Goal: Find contact information: Find contact information

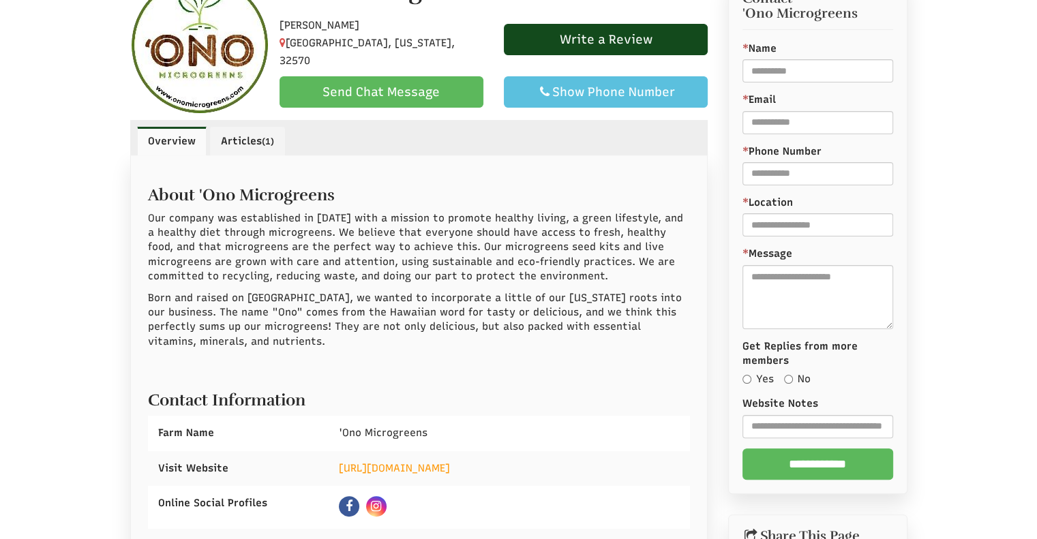
scroll to position [232, 0]
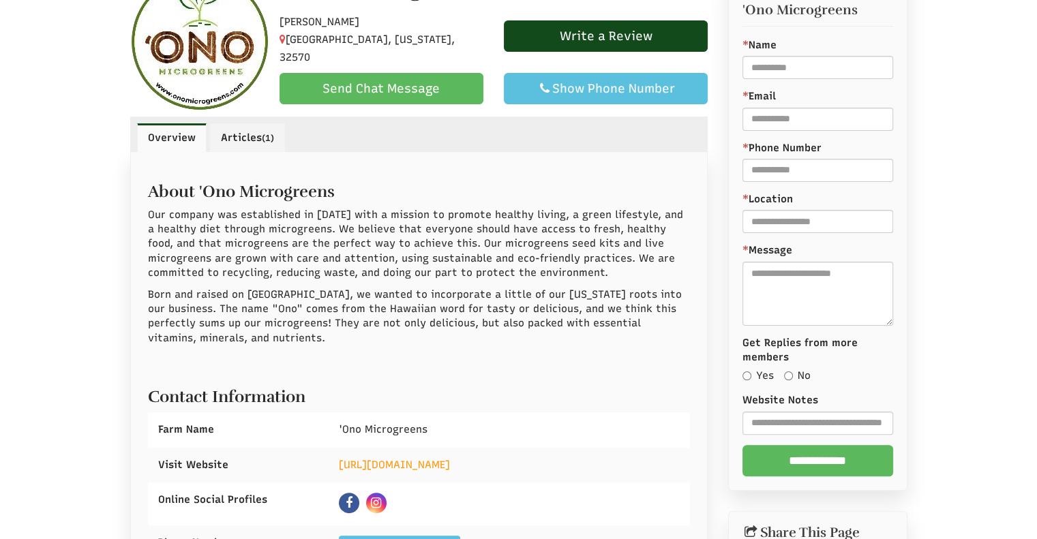
select select "Language Translate Widget"
click at [529, 273] on p "Our company was established in [DATE] with a mission to promote healthy living,…" at bounding box center [419, 244] width 543 height 73
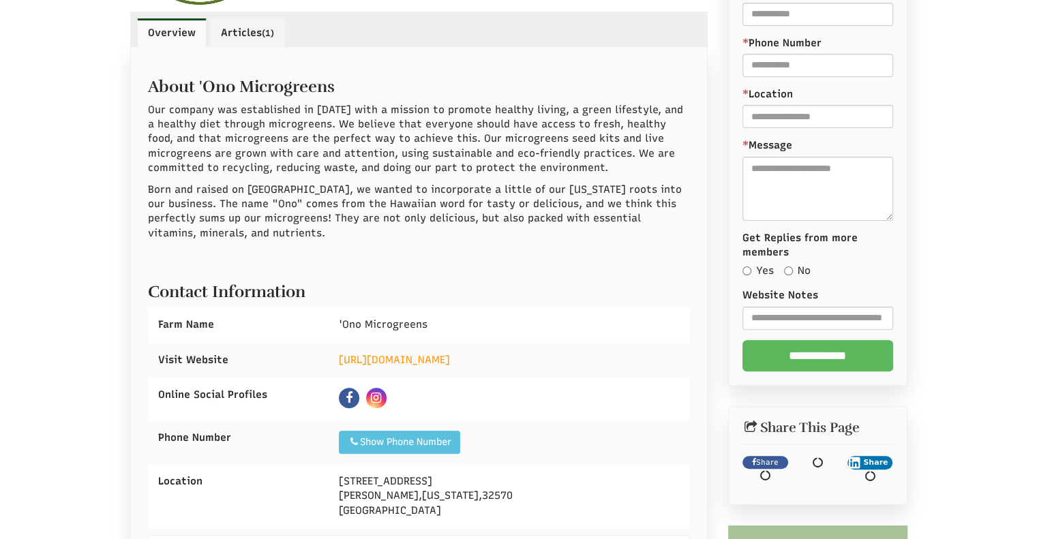
scroll to position [338, 0]
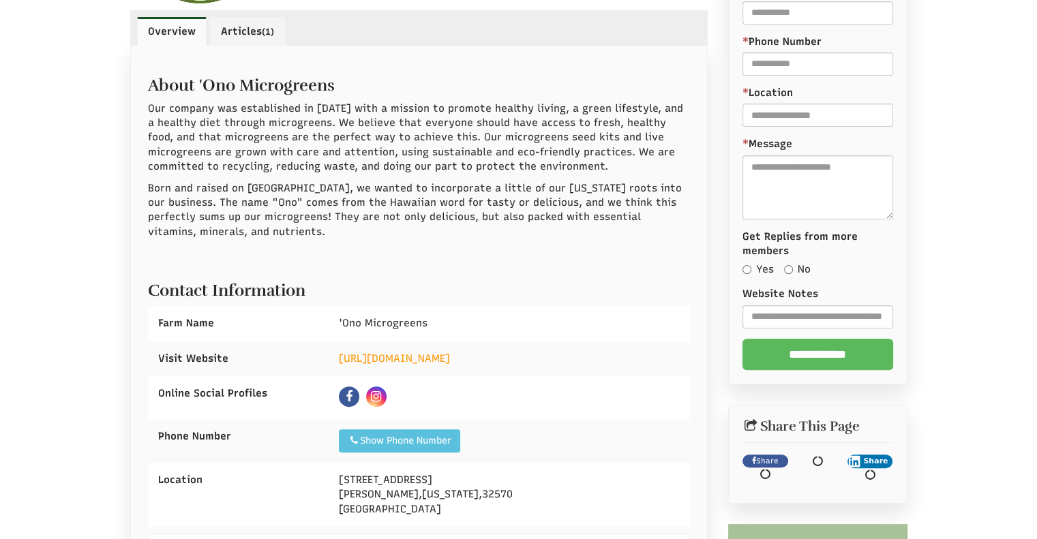
click at [145, 106] on div "About 'Ono Microgreens Born and raised on Maui, we wanted to incorporate a litt…" at bounding box center [419, 385] width 578 height 679
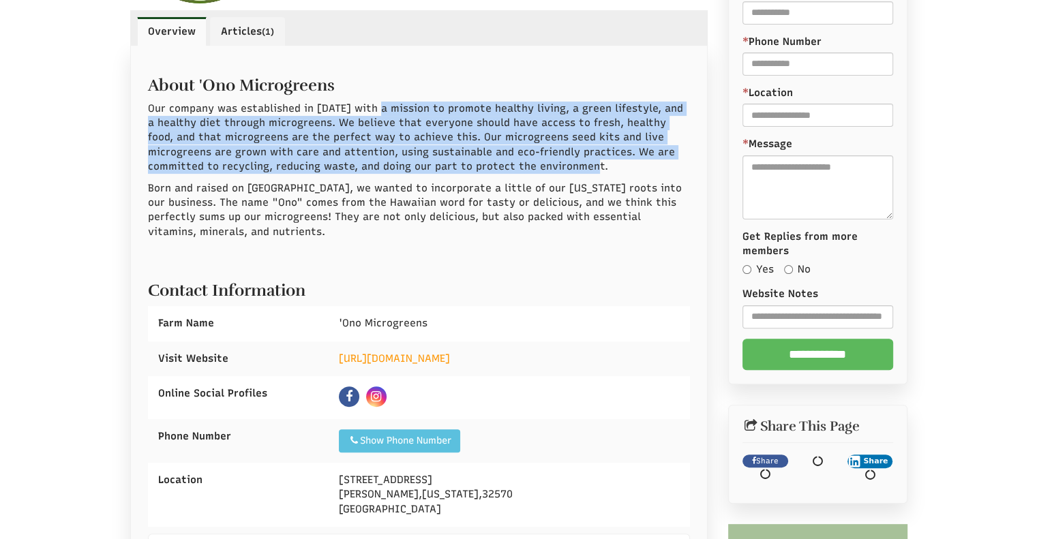
drag, startPoint x: 376, startPoint y: 108, endPoint x: 539, endPoint y: 164, distance: 172.9
click at [539, 164] on p "Our company was established in [DATE] with a mission to promote healthy living,…" at bounding box center [419, 138] width 543 height 73
copy p "mission to promote healthy living, a green lifestyle, and a healthy diet throug…"
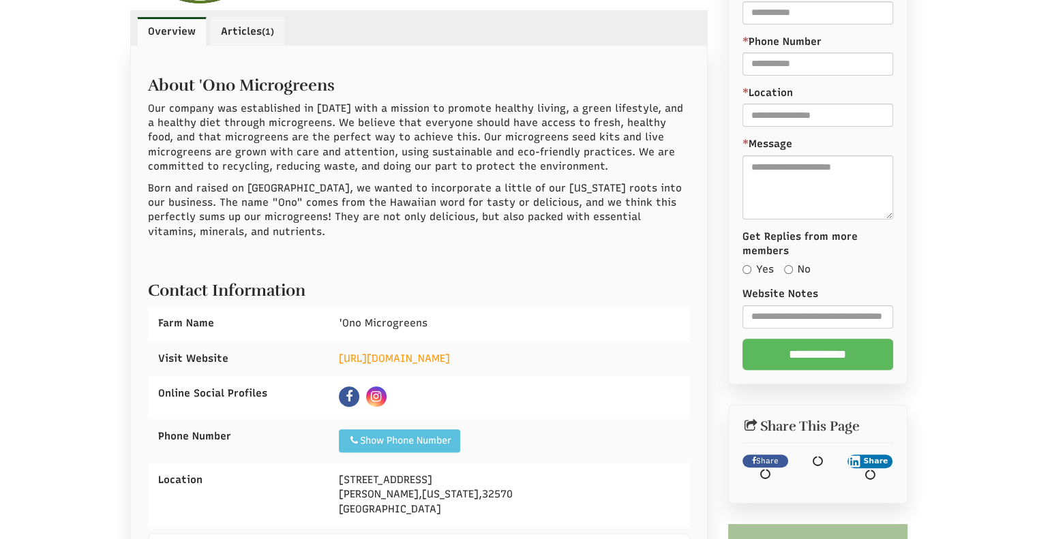
click at [531, 263] on div "About 'Ono Microgreens Our company was established in 2023 with a mission to pr…" at bounding box center [419, 385] width 543 height 644
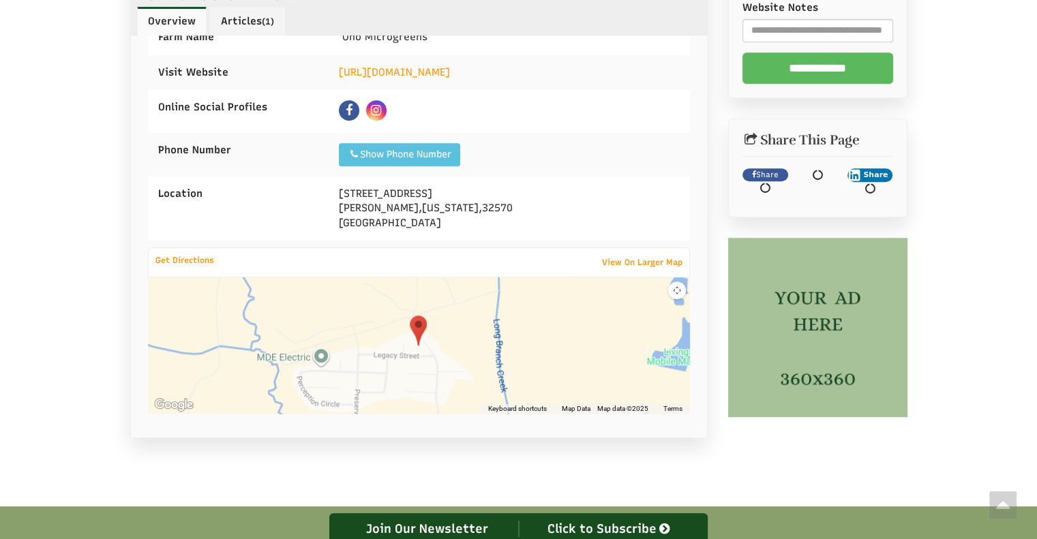
scroll to position [630, 0]
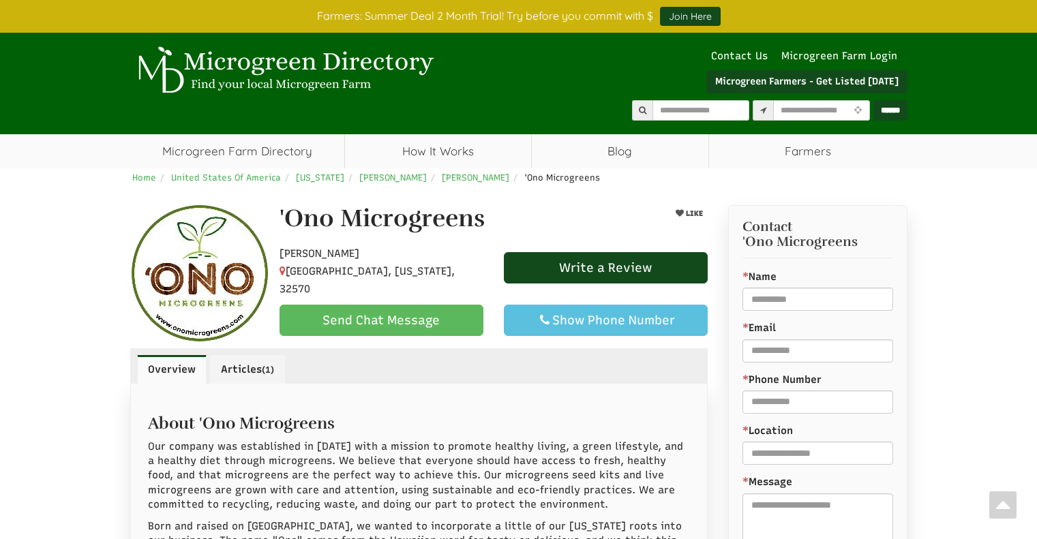
select select "Language Translate Widget"
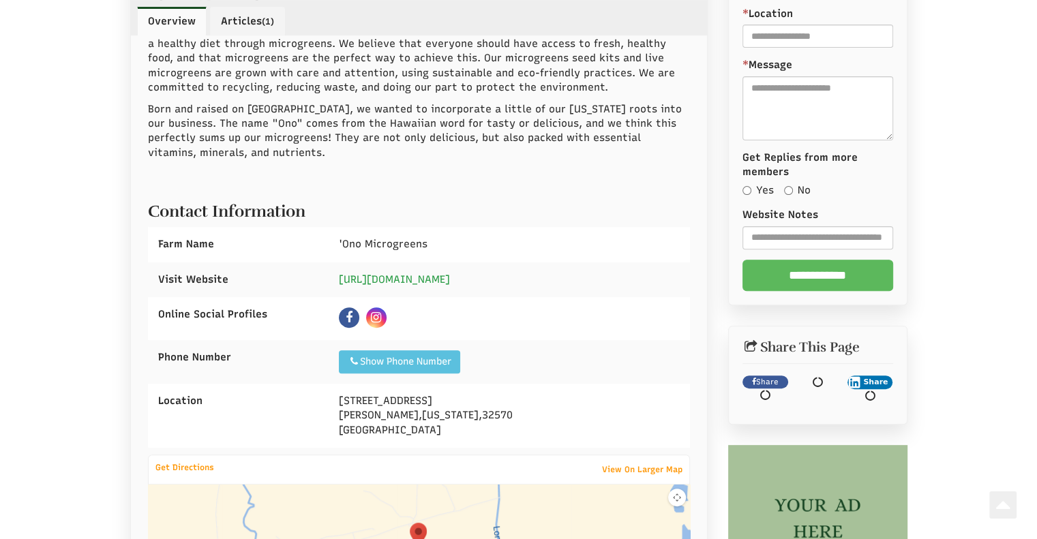
scroll to position [466, 0]
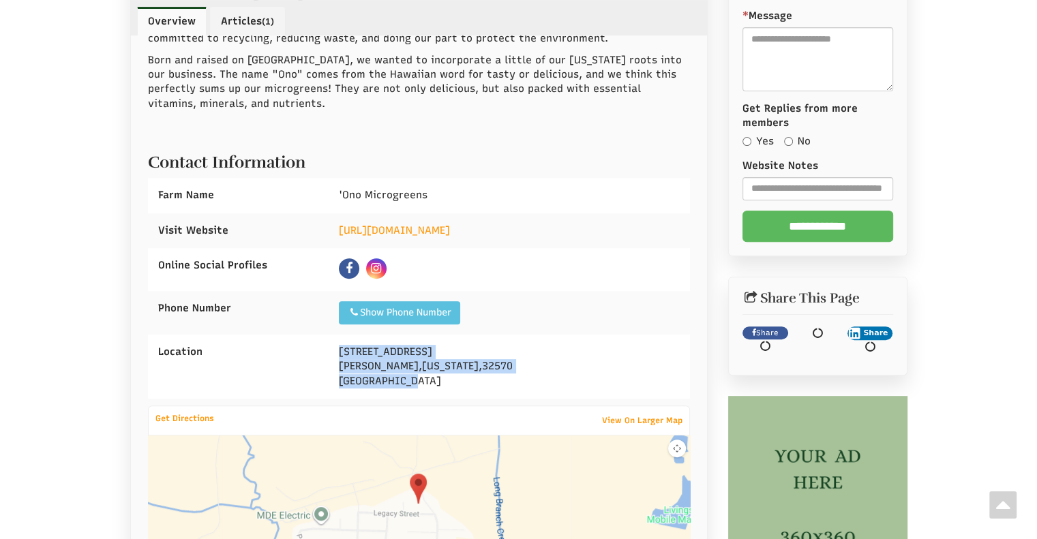
drag, startPoint x: 421, startPoint y: 389, endPoint x: 331, endPoint y: 355, distance: 95.6
click at [331, 355] on div "[STREET_ADDRESS][PERSON_NAME][US_STATE]" at bounding box center [509, 367] width 361 height 64
copy div "[STREET_ADDRESS][PERSON_NAME][US_STATE]"
